Goal: Transaction & Acquisition: Book appointment/travel/reservation

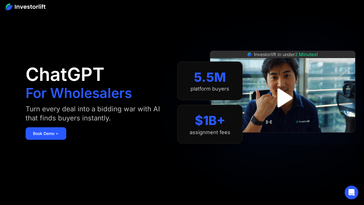
click at [286, 96] on img "open lightbox" at bounding box center [283, 98] width 34 height 34
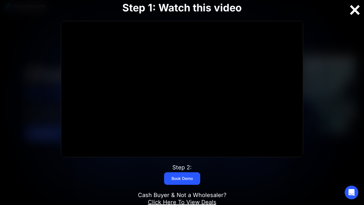
click at [353, 11] on div at bounding box center [355, 10] width 18 height 12
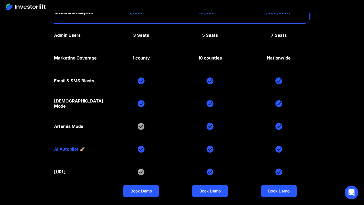
scroll to position [2604, 0]
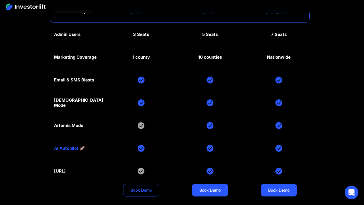
click at [143, 184] on link "Book Demo" at bounding box center [141, 190] width 36 height 13
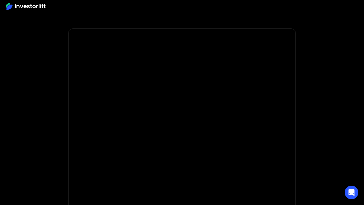
click at [34, 7] on img at bounding box center [26, 6] width 40 height 7
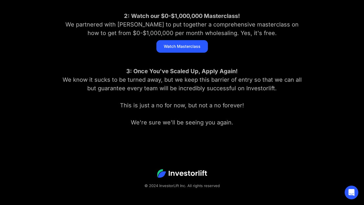
scroll to position [163, 0]
